Goal: Task Accomplishment & Management: Use online tool/utility

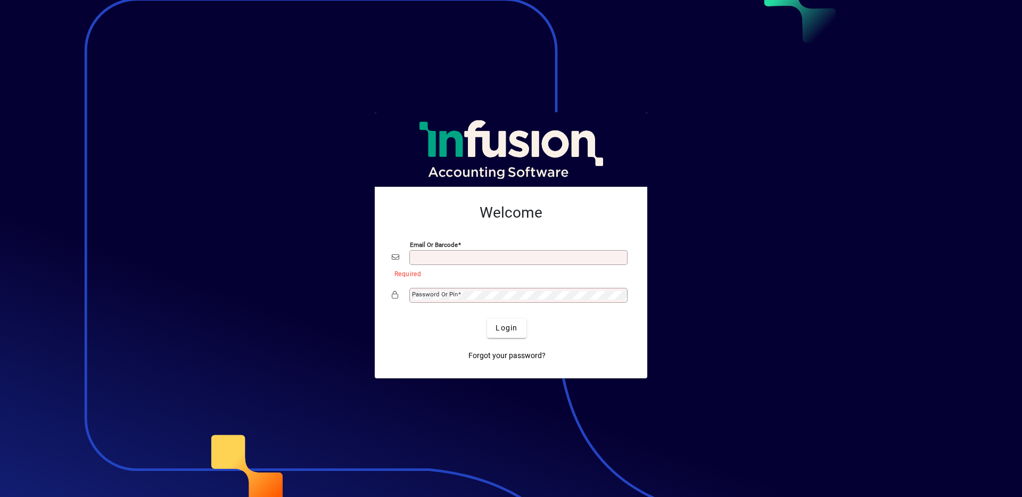
click at [488, 255] on input "Email or Barcode" at bounding box center [519, 257] width 215 height 9
type input "**********"
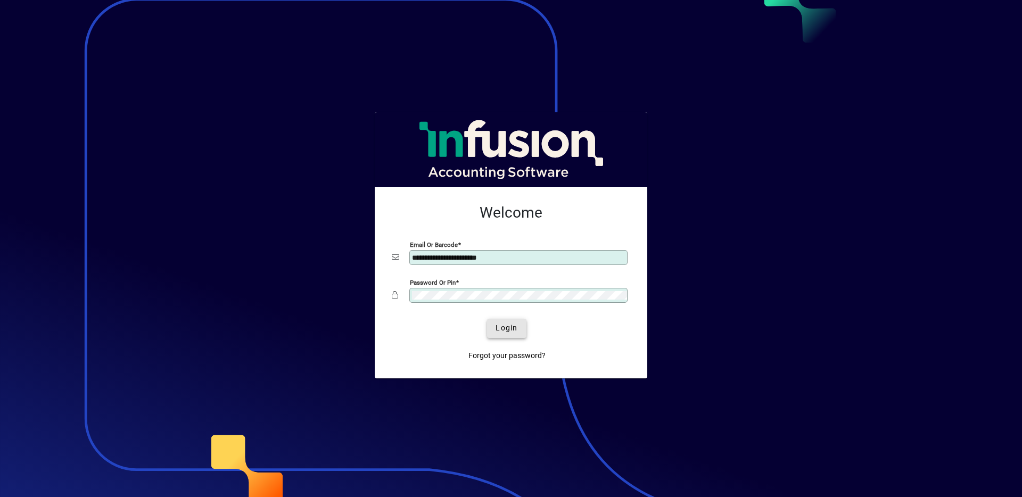
click at [509, 328] on span "Login" at bounding box center [506, 327] width 22 height 11
